Goal: Task Accomplishment & Management: Manage account settings

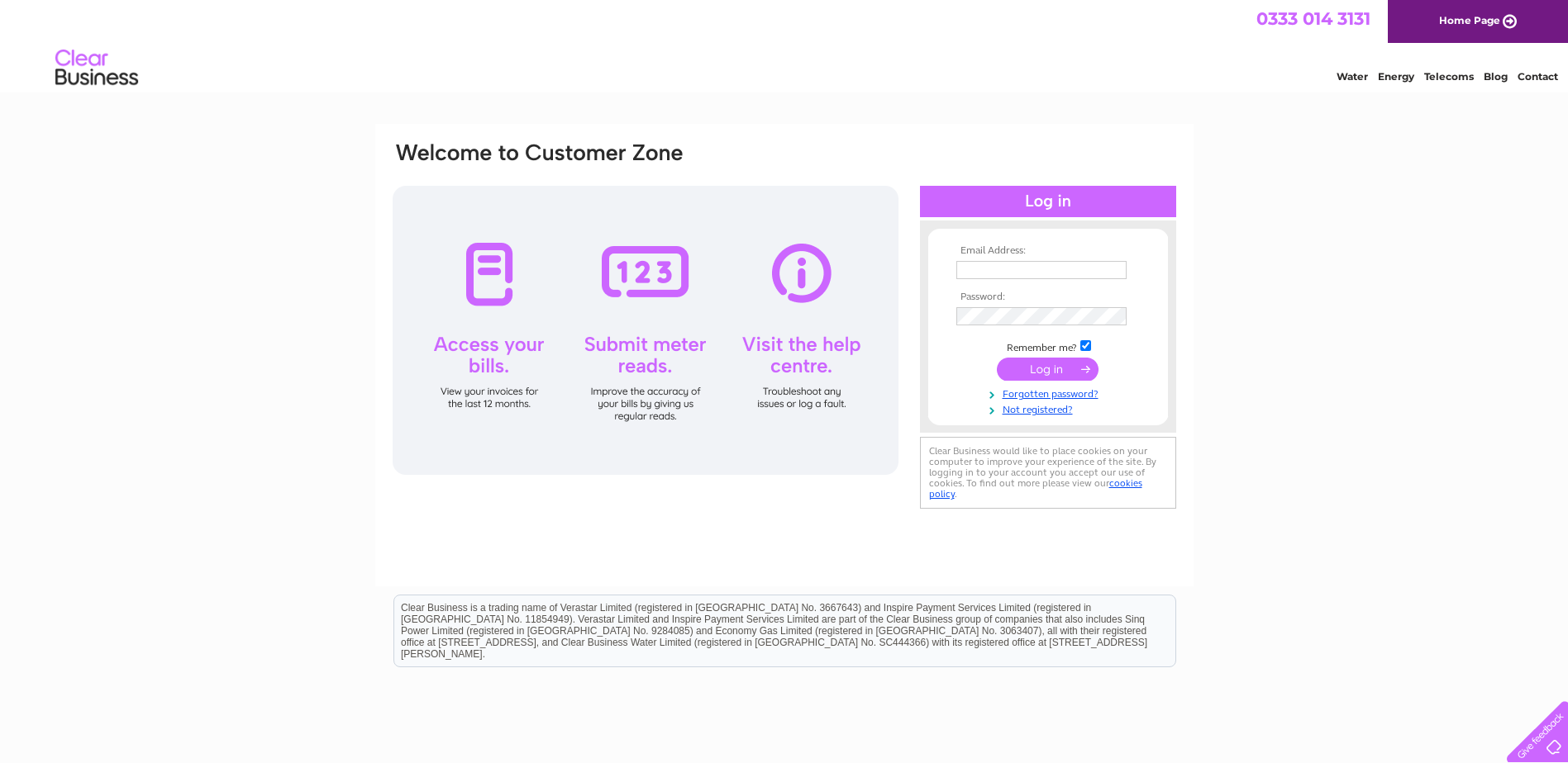
type input "finance@cakedecorgroup.com"
click at [1038, 366] on input "submit" at bounding box center [1048, 369] width 102 height 23
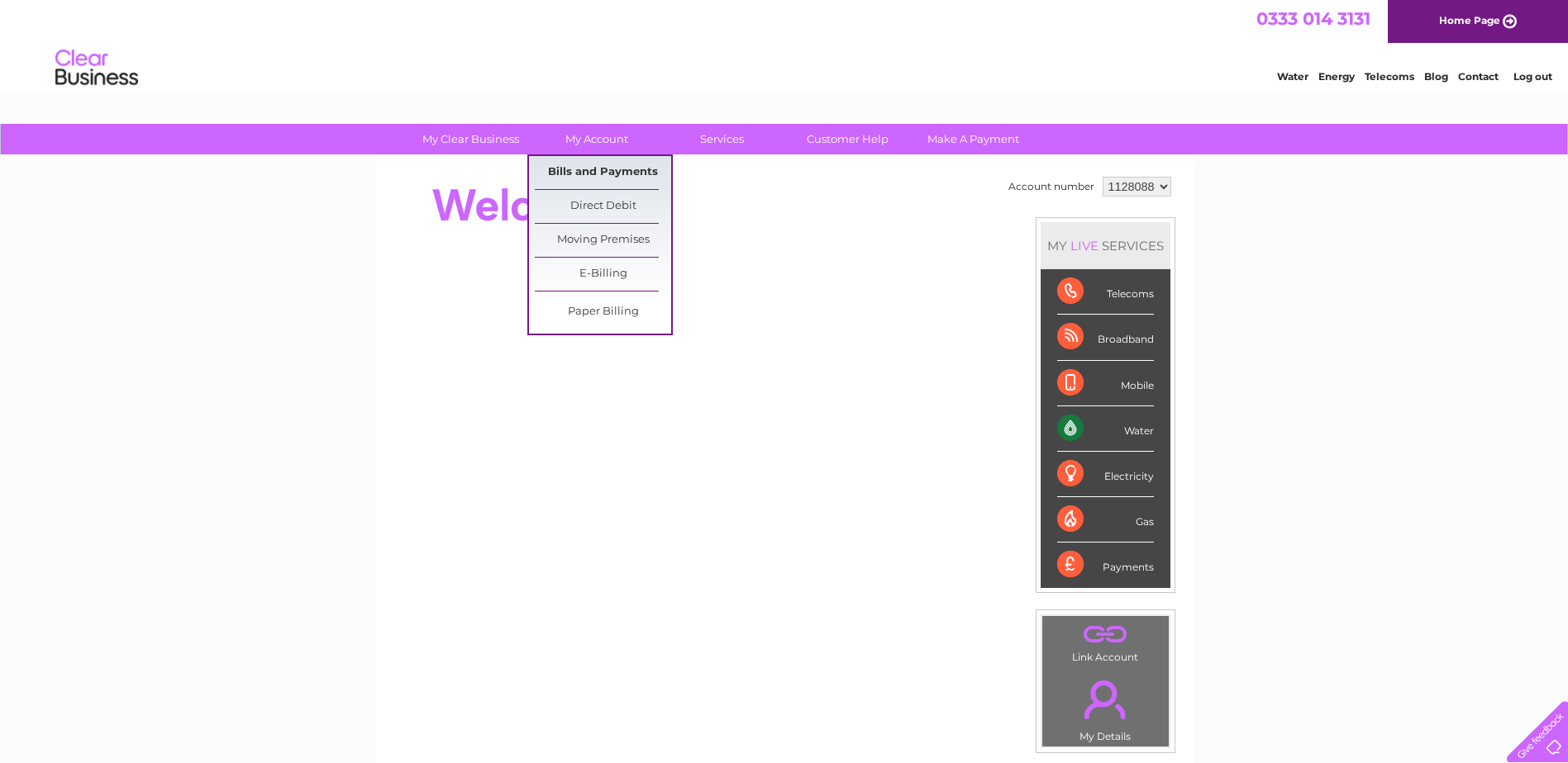
click at [603, 165] on link "Bills and Payments" at bounding box center [603, 172] width 137 height 33
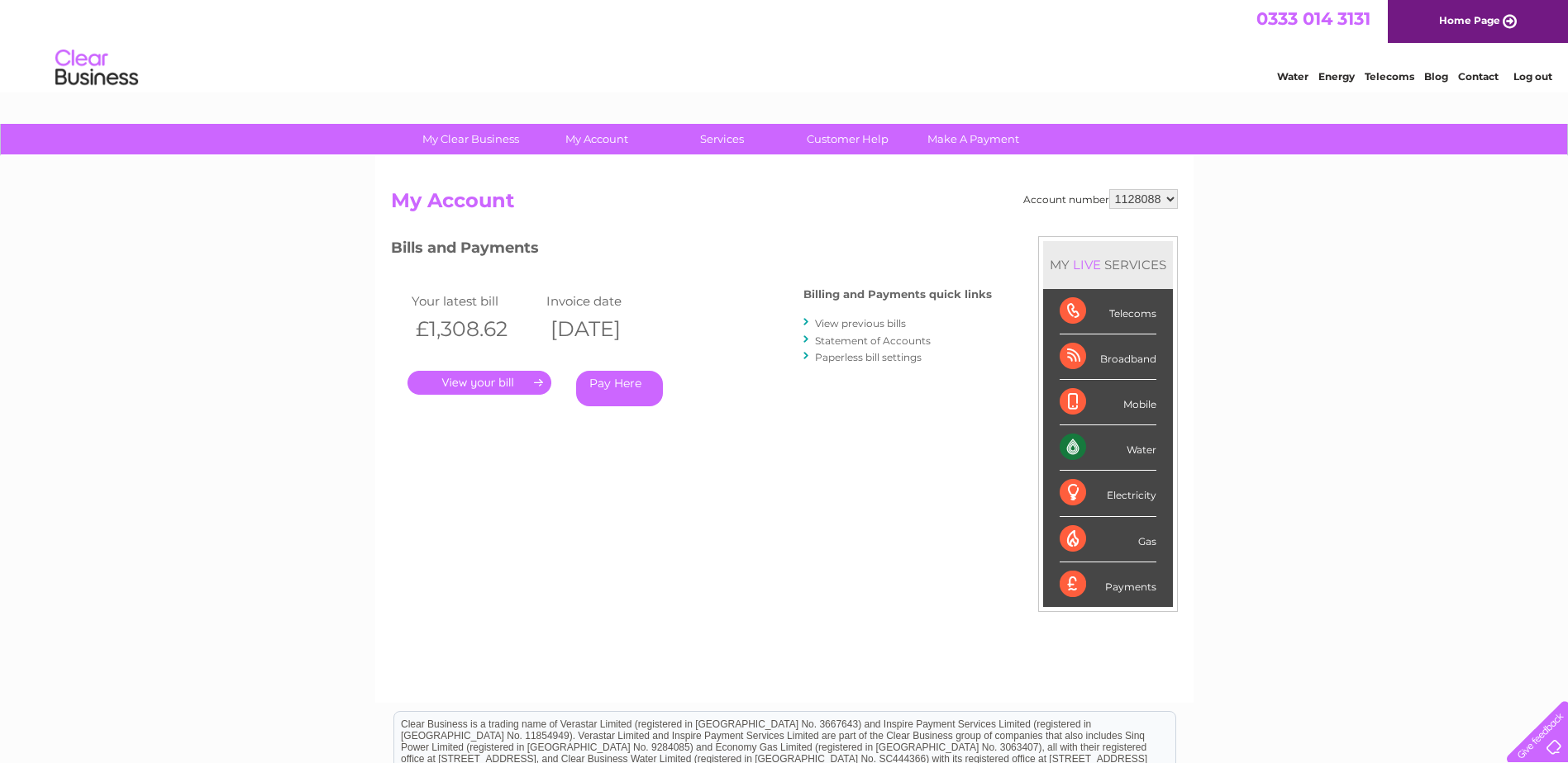
click at [510, 387] on link "." at bounding box center [479, 382] width 144 height 24
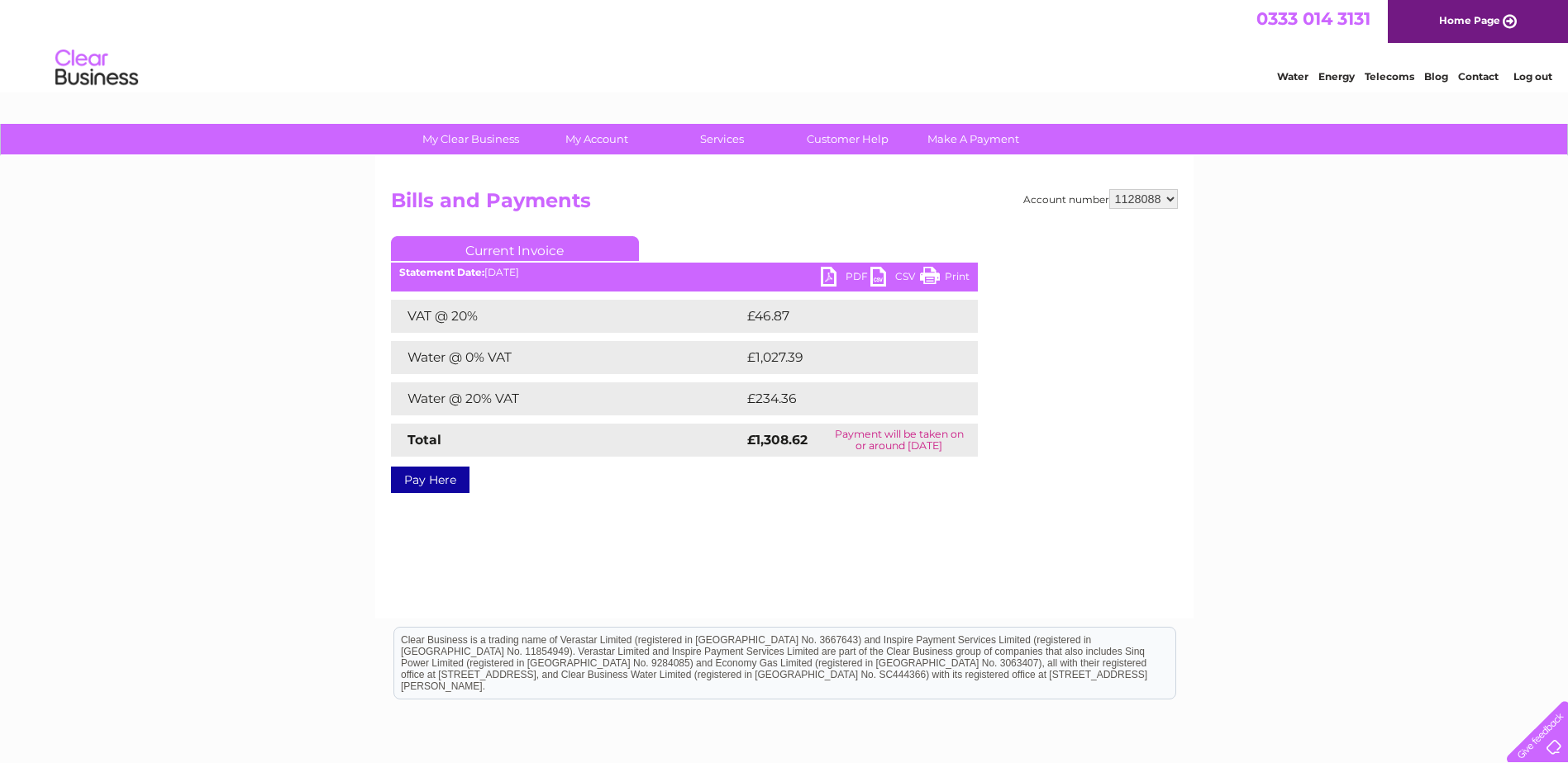
click at [841, 269] on link "PDF" at bounding box center [845, 279] width 49 height 24
